Goal: Check status: Check status

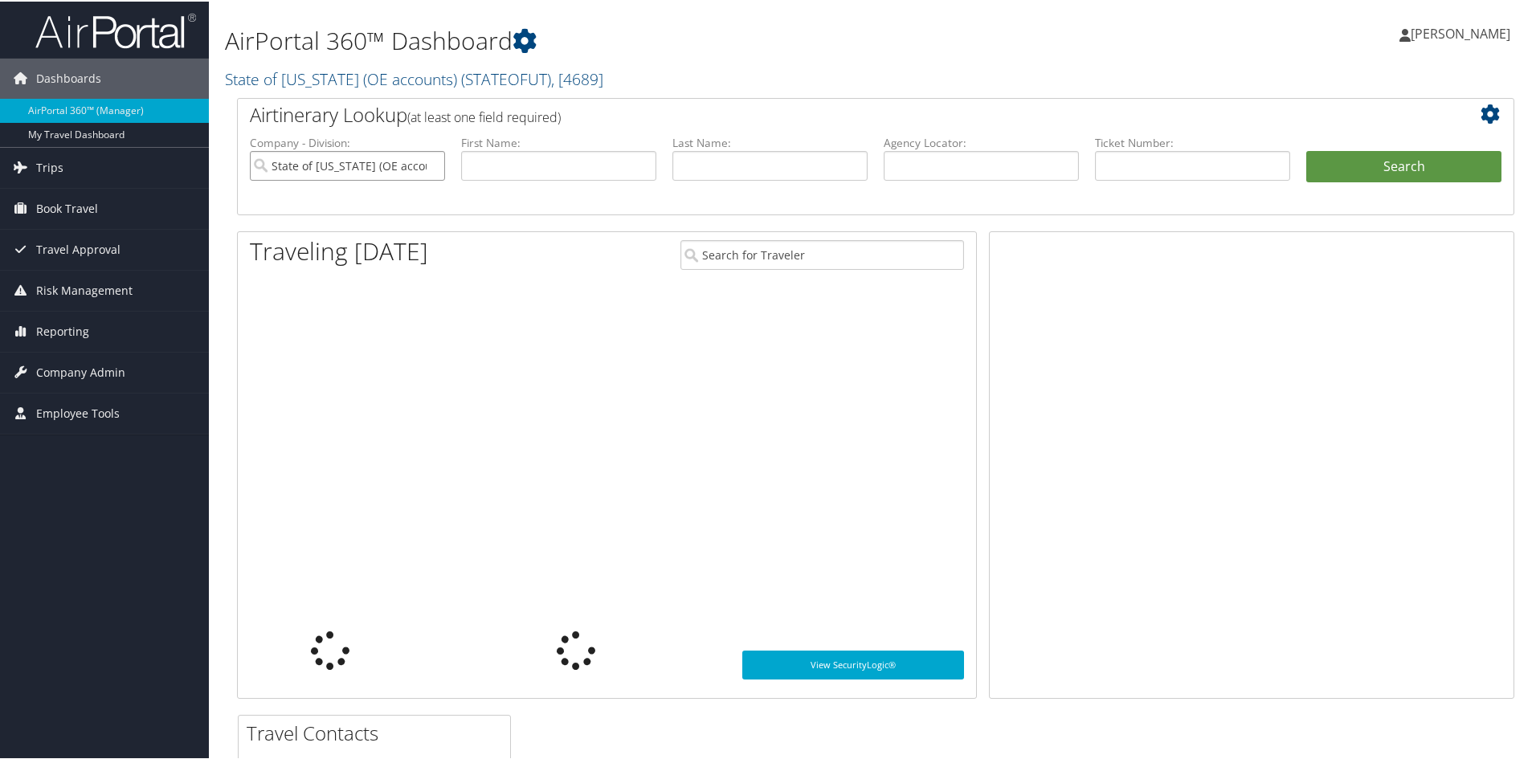
click at [428, 167] on input "State of Utah (OE accounts)" at bounding box center [347, 164] width 195 height 30
click at [1132, 170] on input "text" at bounding box center [1192, 164] width 195 height 30
type input "890089785222"
click at [1307, 149] on button "Search" at bounding box center [1404, 165] width 195 height 32
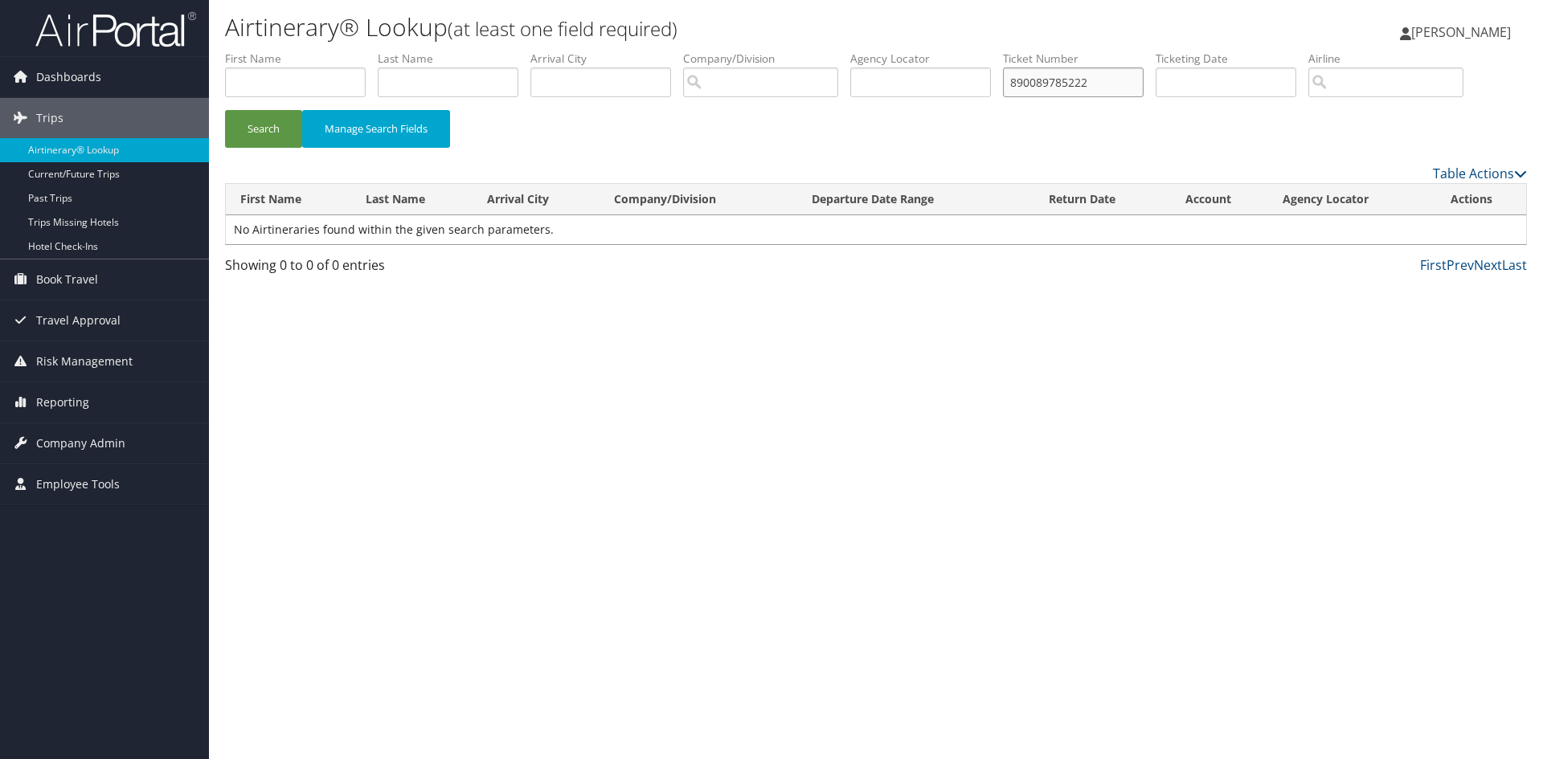
click at [1122, 76] on input "890089785222" at bounding box center [1073, 82] width 141 height 30
type input "8900897852222"
click at [225, 110] on button "Search" at bounding box center [263, 129] width 77 height 38
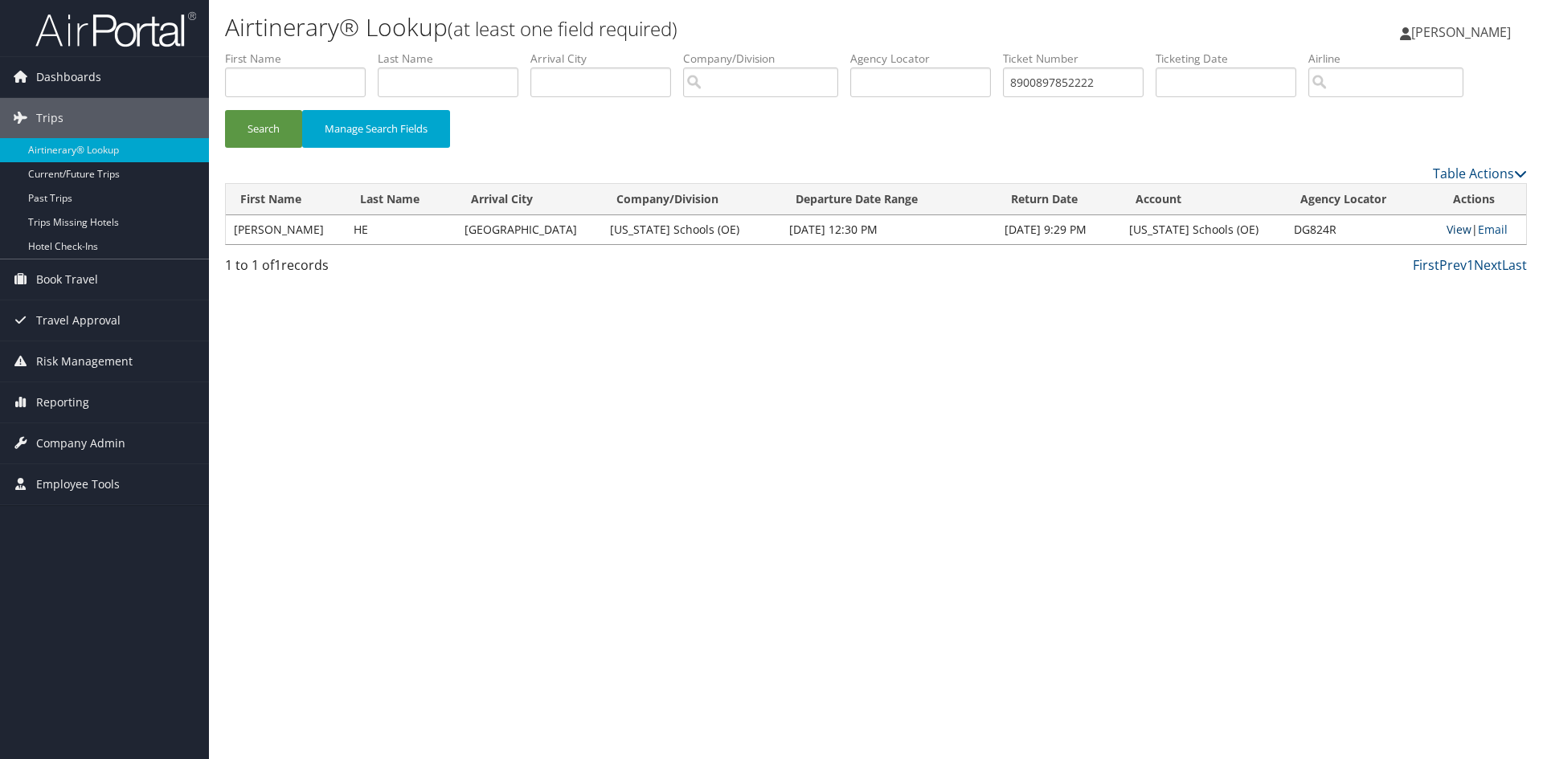
click at [1453, 228] on link "View" at bounding box center [1458, 229] width 25 height 15
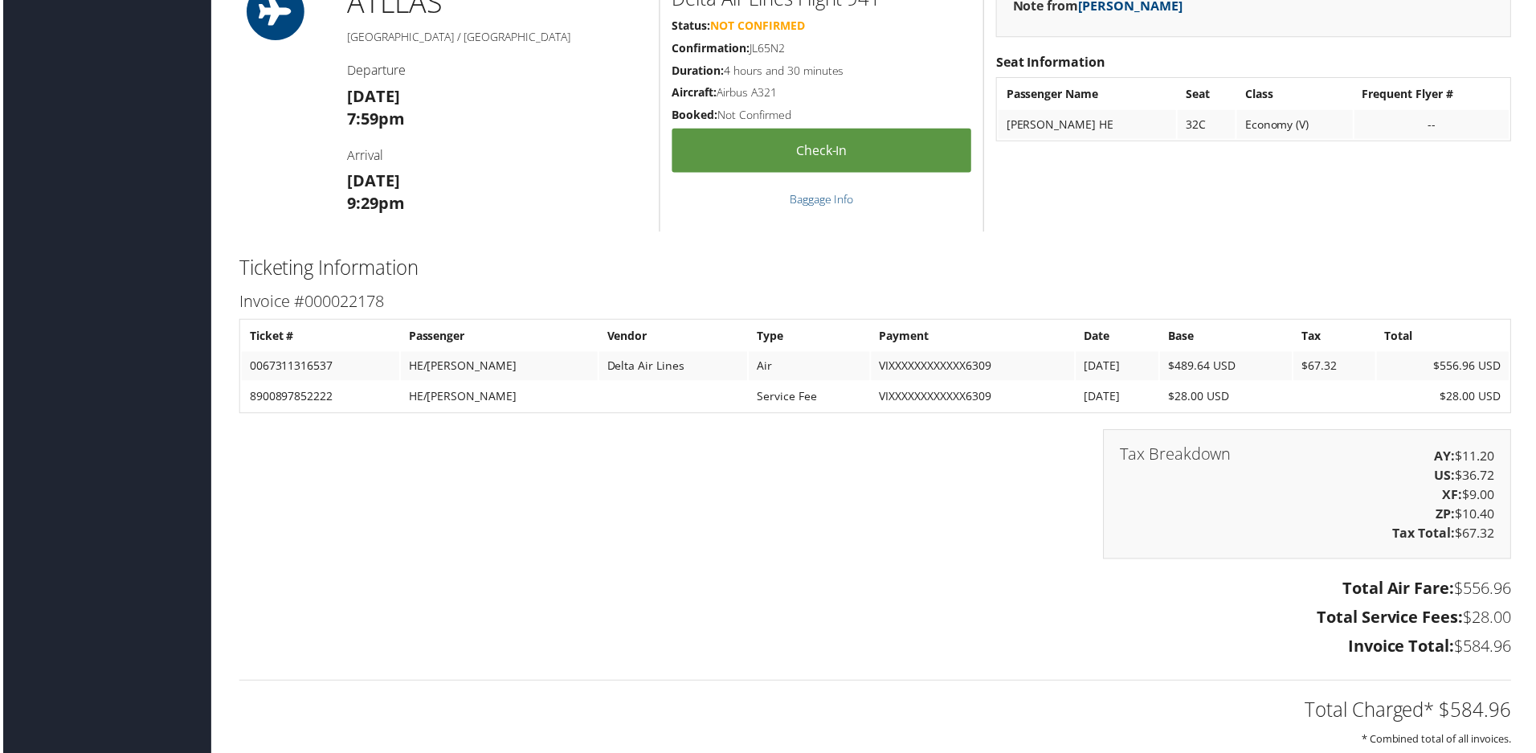
scroll to position [1045, 0]
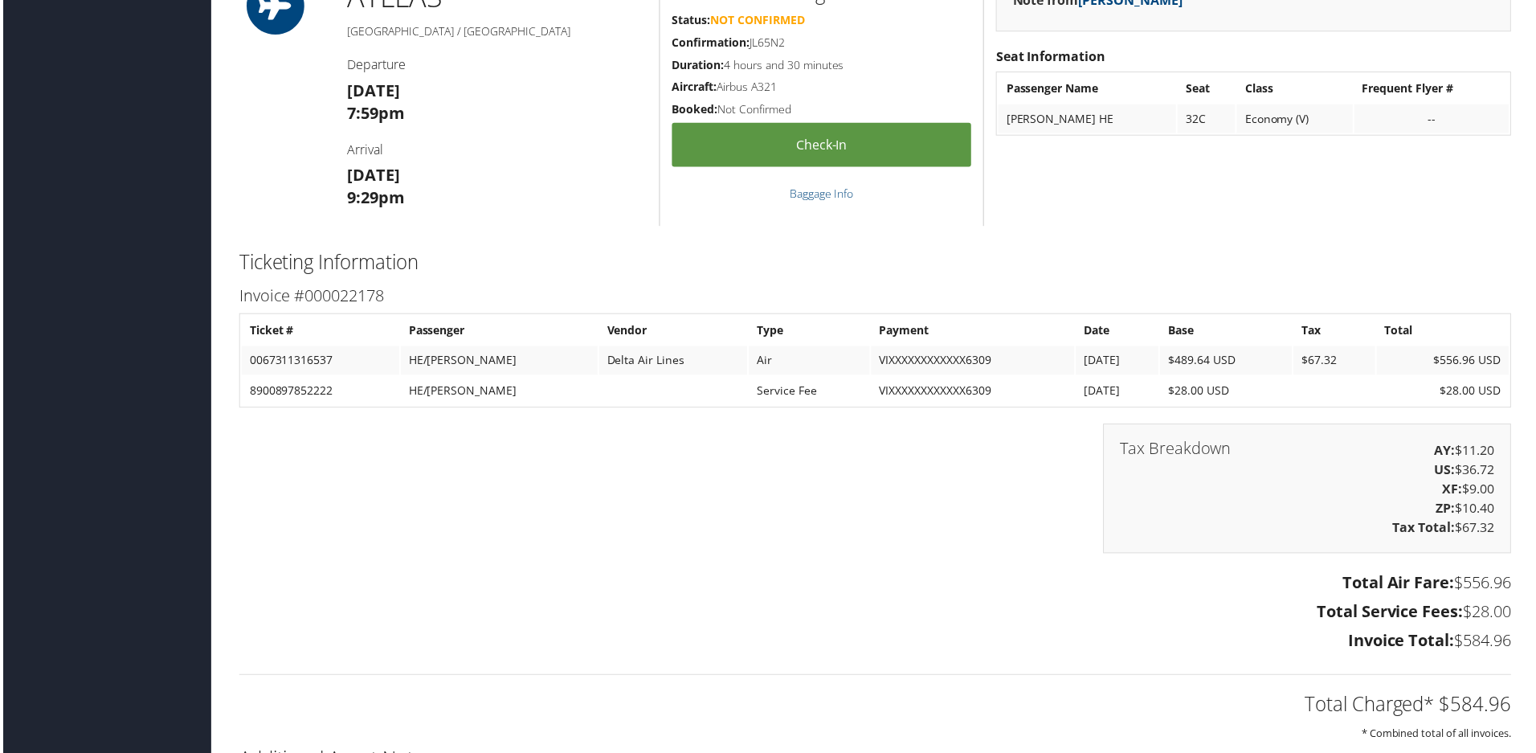
click at [1356, 589] on strong "Total Air Fare:" at bounding box center [1401, 585] width 112 height 22
drag, startPoint x: 1356, startPoint y: 589, endPoint x: 1406, endPoint y: 589, distance: 50.6
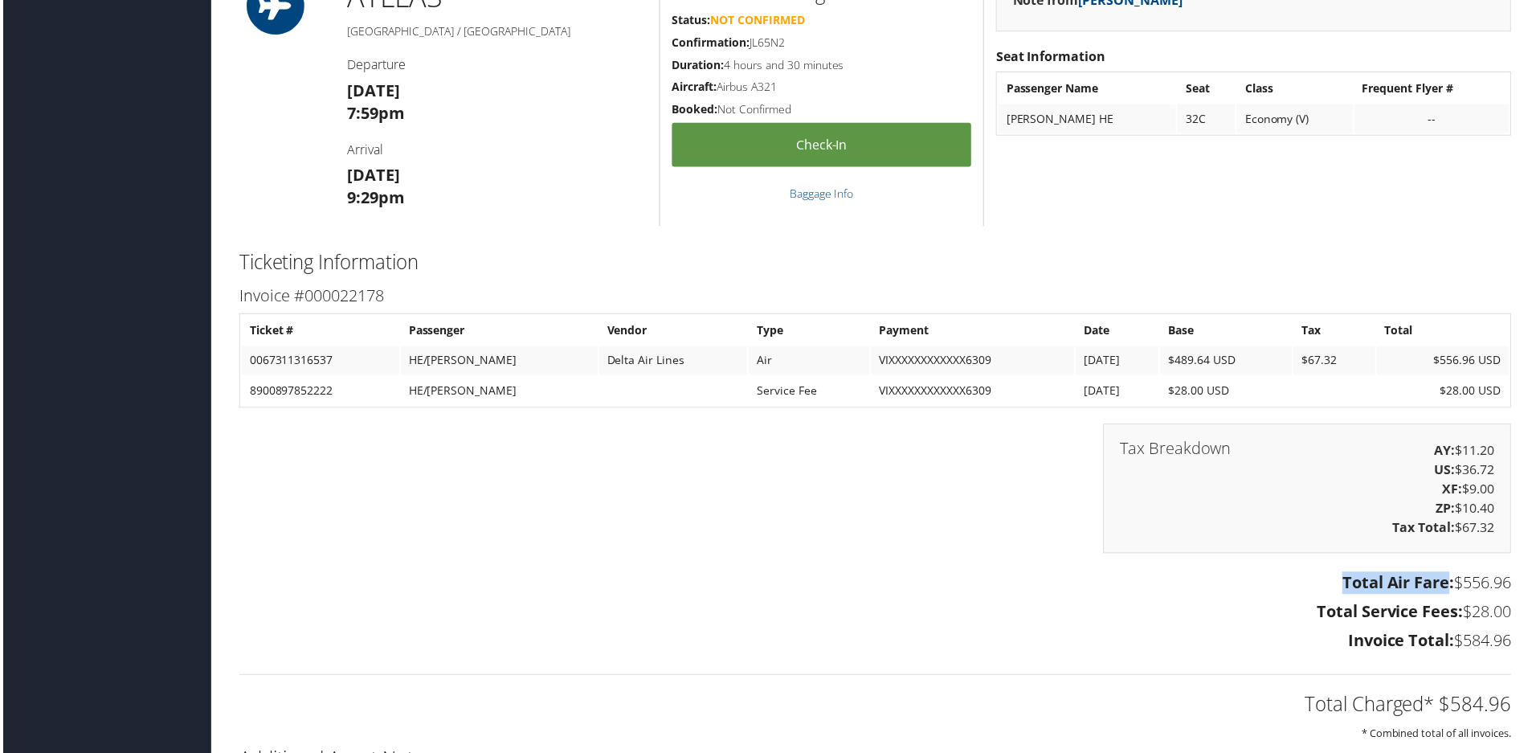
click at [1406, 589] on strong "Total Air Fare:" at bounding box center [1401, 585] width 112 height 22
click at [1409, 606] on strong "Total Service Fees:" at bounding box center [1392, 614] width 147 height 22
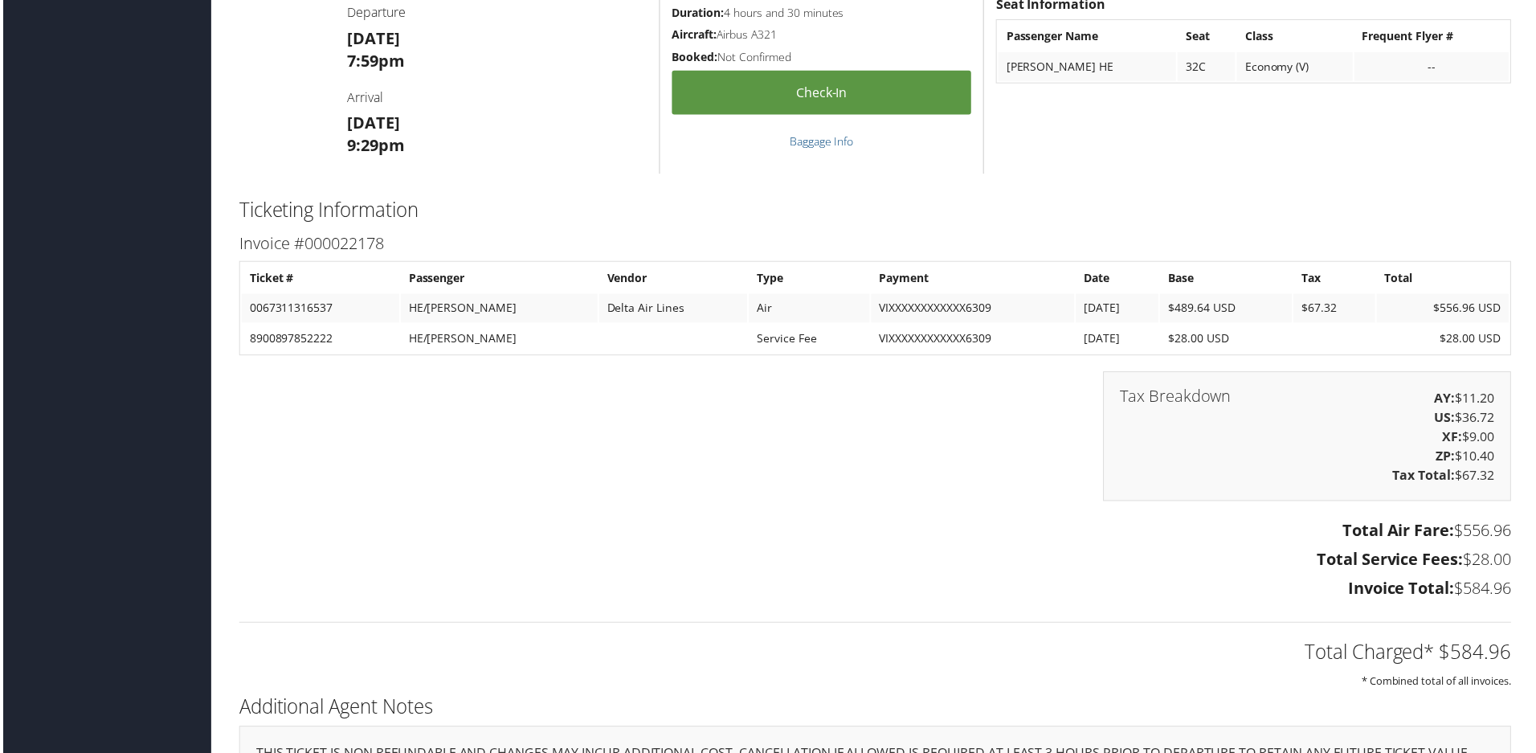
scroll to position [1125, 0]
